Goal: Information Seeking & Learning: Understand process/instructions

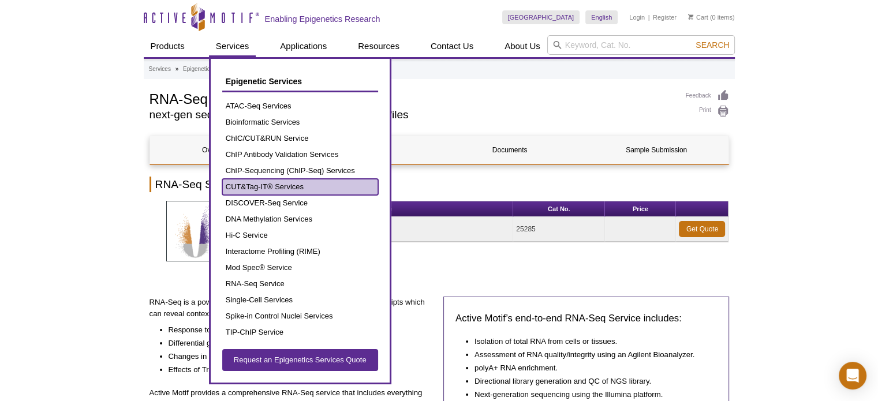
click at [255, 184] on link "CUT&Tag-IT® Services" at bounding box center [300, 187] width 156 height 16
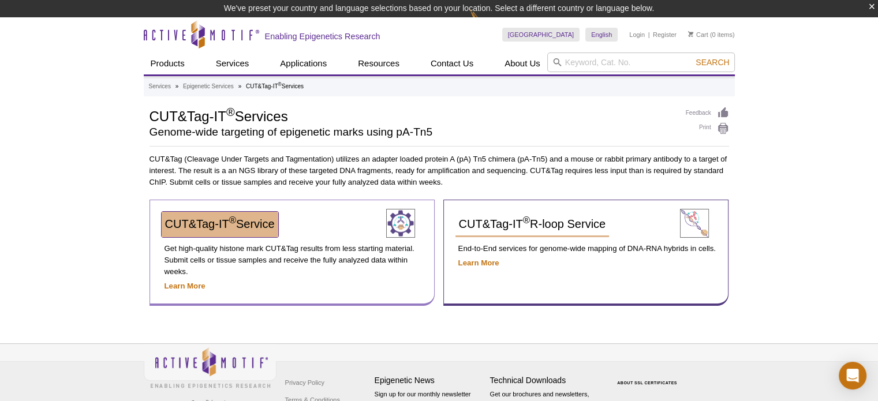
click at [266, 227] on span "CUT&Tag-IT ® Service" at bounding box center [220, 224] width 110 height 13
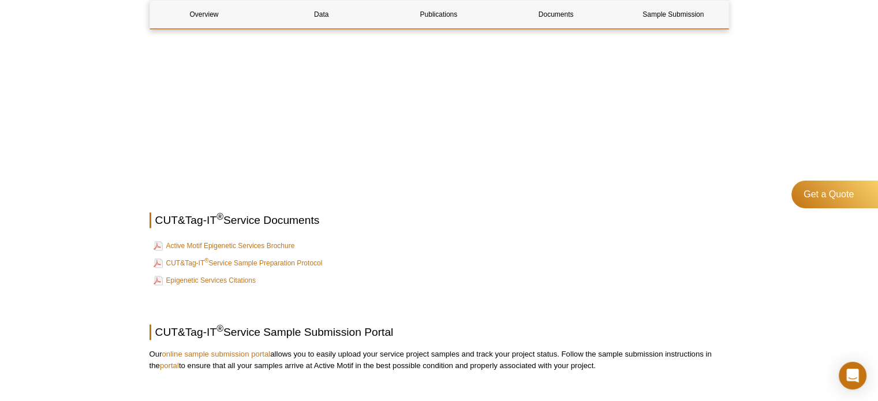
scroll to position [1443, 0]
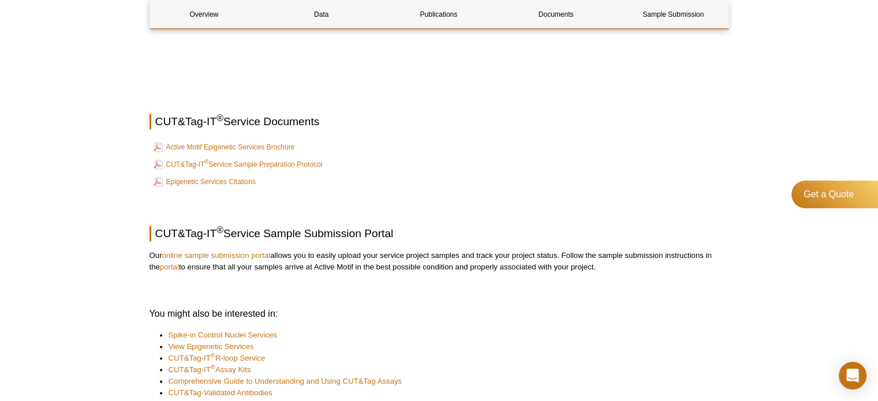
scroll to position [1501, 0]
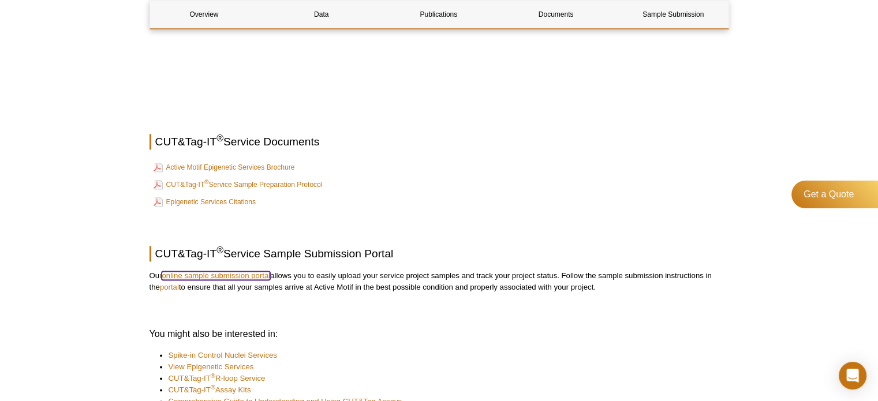
click at [231, 272] on link "online sample submission portal" at bounding box center [216, 275] width 109 height 9
